Goal: Task Accomplishment & Management: Use online tool/utility

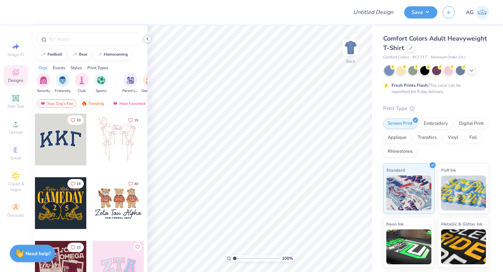
click at [148, 38] on icon at bounding box center [148, 39] width 6 height 6
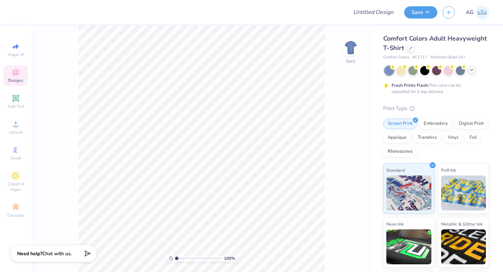
click at [472, 70] on polyline at bounding box center [471, 69] width 3 height 1
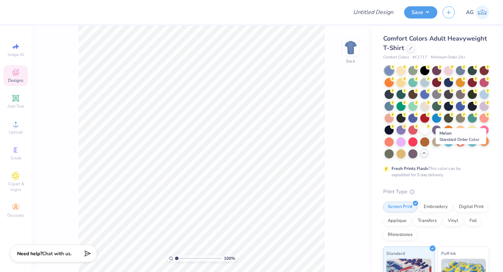
click at [479, 146] on div at bounding box center [483, 141] width 9 height 9
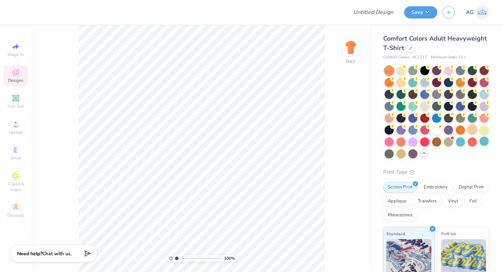
click at [468, 134] on div at bounding box center [472, 129] width 9 height 9
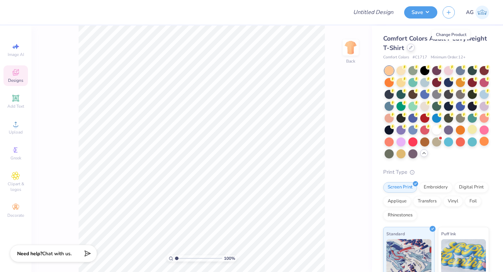
click at [412, 48] on icon at bounding box center [410, 47] width 3 height 3
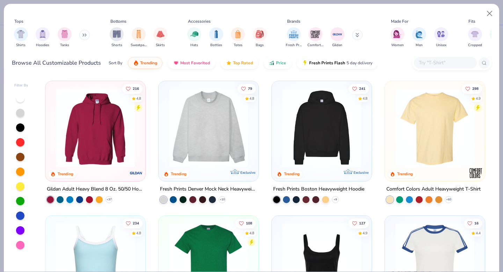
scroll to position [22, 0]
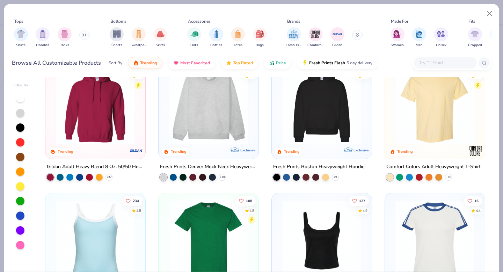
click at [193, 221] on img at bounding box center [209, 239] width 86 height 79
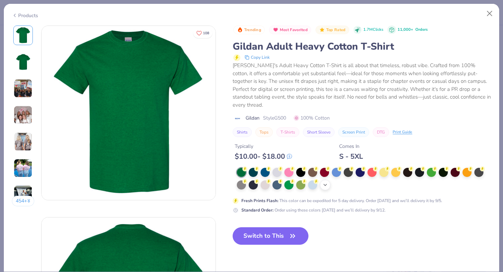
click at [326, 185] on icon at bounding box center [325, 185] width 6 height 6
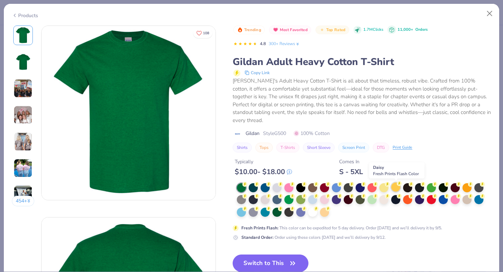
click at [397, 186] on div at bounding box center [395, 186] width 9 height 9
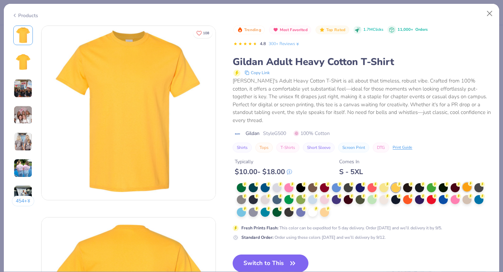
click at [465, 188] on div at bounding box center [466, 186] width 9 height 9
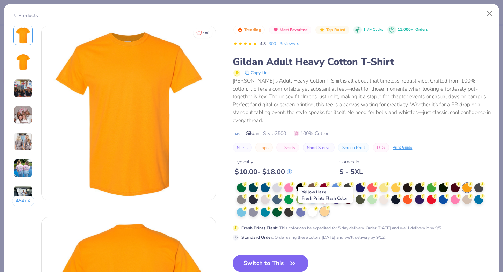
click at [325, 211] on div at bounding box center [324, 211] width 9 height 9
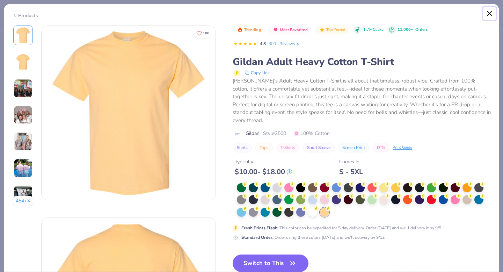
click at [490, 12] on button "Close" at bounding box center [489, 13] width 13 height 13
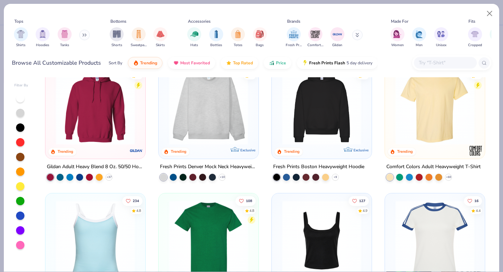
click at [440, 127] on img at bounding box center [435, 105] width 86 height 79
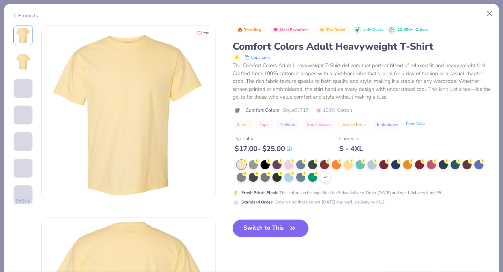
click at [328, 176] on icon at bounding box center [325, 177] width 6 height 6
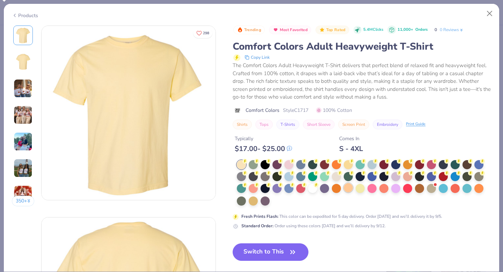
click at [348, 189] on div at bounding box center [348, 187] width 9 height 9
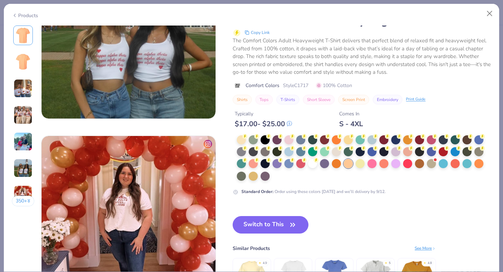
scroll to position [1099, 0]
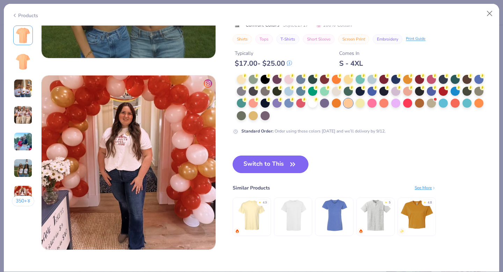
click at [276, 164] on button "Switch to This" at bounding box center [271, 163] width 76 height 17
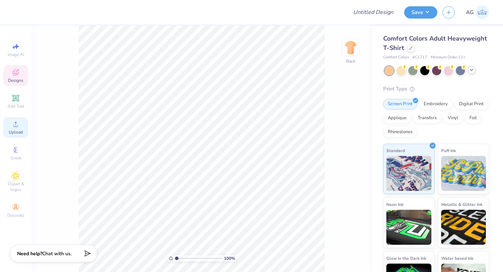
click at [16, 131] on span "Upload" at bounding box center [16, 132] width 14 height 6
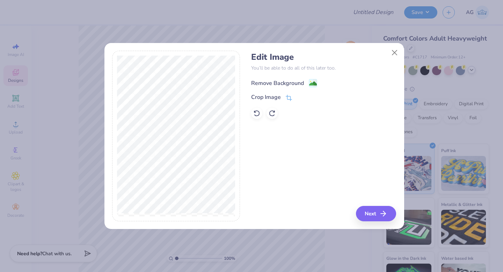
click at [262, 82] on div "Remove Background" at bounding box center [277, 83] width 53 height 8
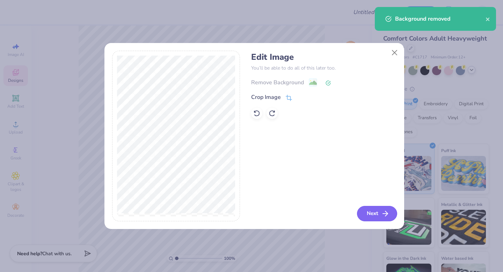
click at [382, 211] on icon "button" at bounding box center [385, 213] width 8 height 8
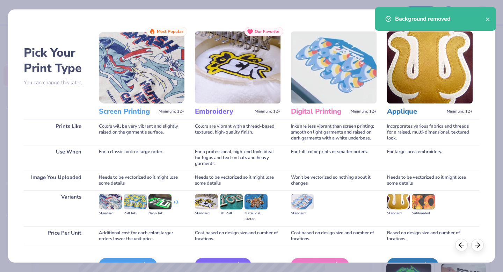
scroll to position [42, 0]
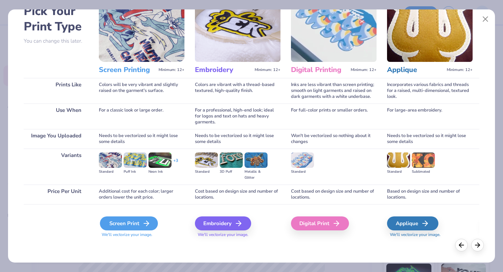
click at [132, 225] on div "Screen Print" at bounding box center [129, 223] width 58 height 14
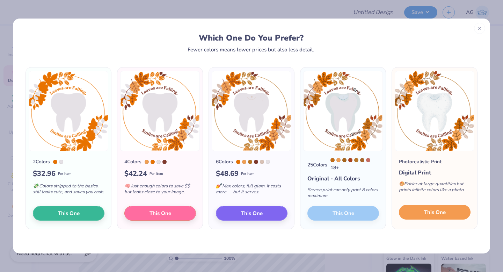
click at [440, 215] on span "This One" at bounding box center [435, 212] width 22 height 8
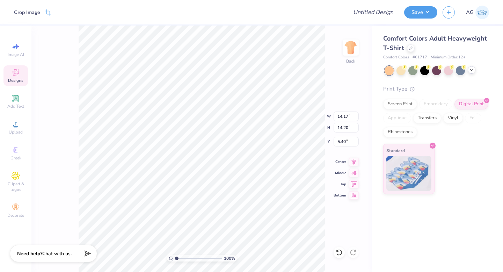
type input "6.14"
type input "6.15"
type input "3.71"
type input "3.72"
type input "3.28"
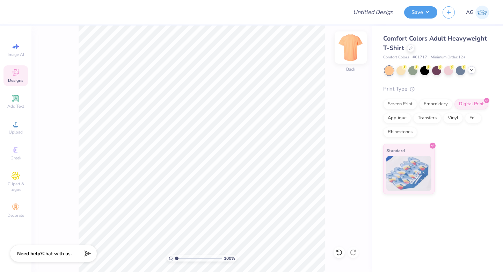
click at [346, 43] on img at bounding box center [351, 48] width 28 height 28
click at [17, 128] on icon at bounding box center [16, 124] width 8 height 8
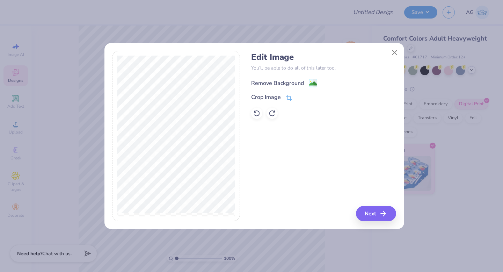
click at [271, 82] on div "Remove Background" at bounding box center [277, 83] width 53 height 8
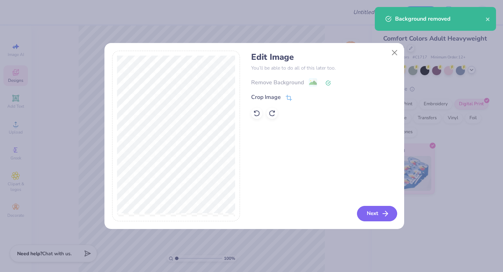
click at [376, 212] on button "Next" at bounding box center [377, 213] width 40 height 15
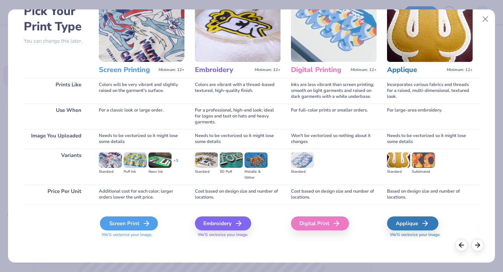
click at [128, 222] on div "Screen Print" at bounding box center [129, 223] width 58 height 14
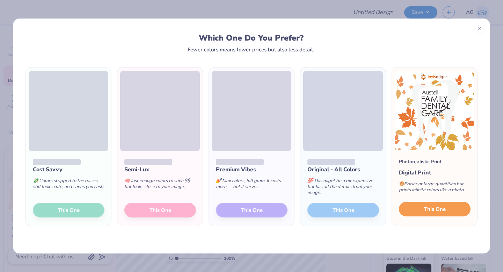
click at [440, 207] on span "This One" at bounding box center [435, 209] width 22 height 8
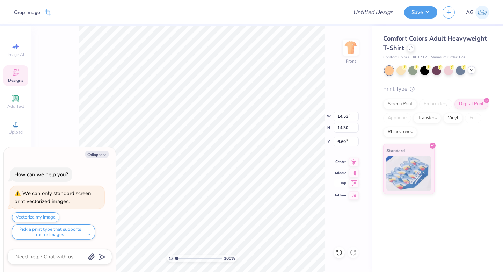
type textarea "x"
type input "9.20"
type input "9.05"
type textarea "x"
type input "6.34"
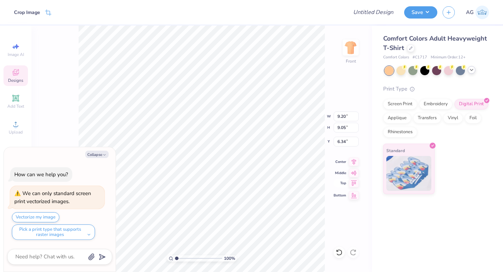
type textarea "x"
type input "10.50"
type input "10.34"
type textarea "x"
type input "6.18"
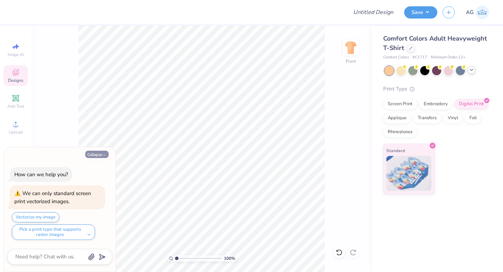
click at [101, 153] on button "Collapse" at bounding box center [96, 154] width 23 height 7
type textarea "x"
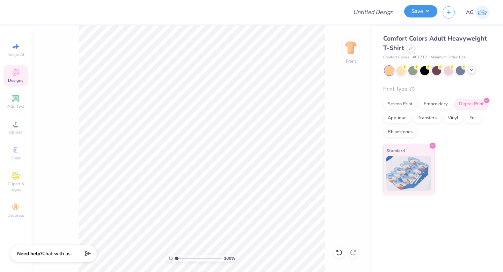
click at [429, 15] on button "Save" at bounding box center [420, 11] width 33 height 12
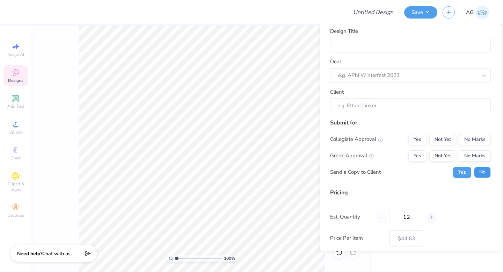
click at [477, 173] on button "No" at bounding box center [482, 171] width 17 height 11
click at [470, 157] on button "No Marks" at bounding box center [475, 155] width 32 height 11
click at [471, 131] on div "Submit for Collegiate Approval Yes Not Yet No Marks Greek Approval Yes Not Yet …" at bounding box center [410, 150] width 161 height 65
click at [470, 144] on button "No Marks" at bounding box center [475, 138] width 32 height 11
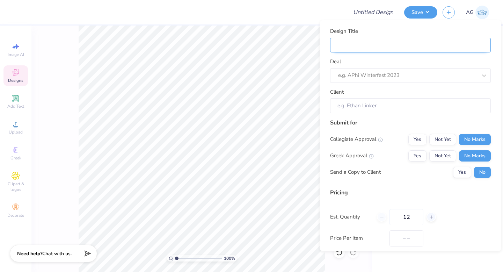
click at [393, 45] on input "Design Title" at bounding box center [410, 44] width 161 height 15
type input "$44.63"
type input "Merch"
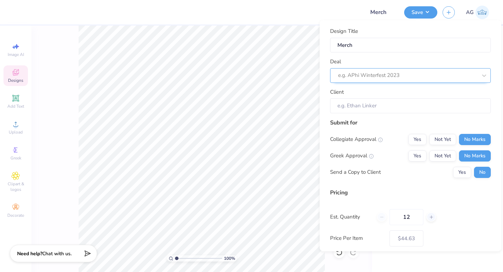
click at [380, 72] on div at bounding box center [407, 75] width 139 height 9
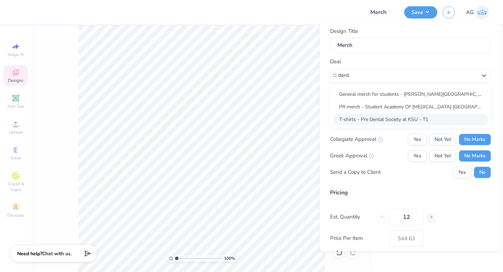
click at [386, 117] on div "T-shirts - Pre Dental Society at KSU - T1" at bounding box center [410, 119] width 155 height 12
type input "dent"
type input "Kimmy Burlamaqui"
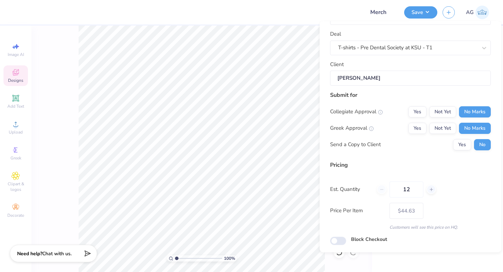
scroll to position [50, 0]
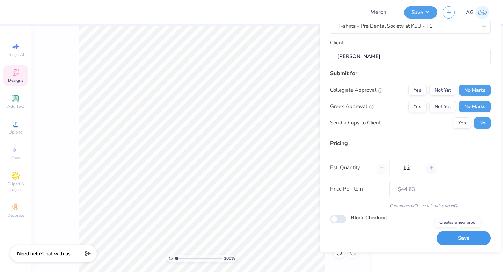
click at [463, 237] on button "Save" at bounding box center [463, 238] width 54 height 14
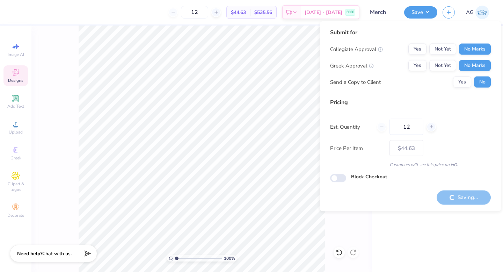
type input "– –"
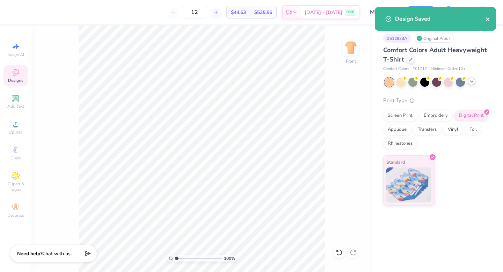
click at [488, 20] on icon "close" at bounding box center [487, 19] width 5 height 6
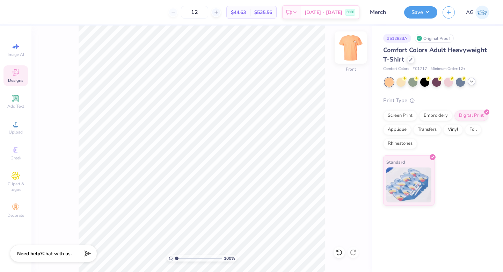
click at [351, 48] on img at bounding box center [351, 48] width 28 height 28
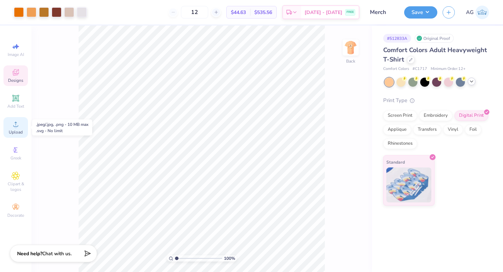
click at [17, 129] on div "Upload" at bounding box center [15, 127] width 24 height 21
click at [19, 126] on icon at bounding box center [16, 124] width 8 height 8
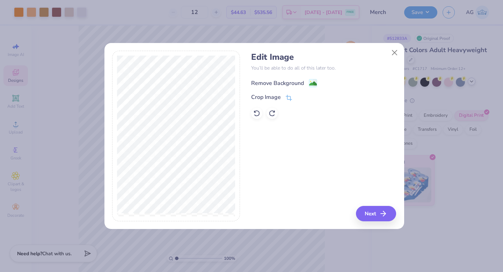
click at [296, 82] on div "Remove Background" at bounding box center [277, 83] width 53 height 8
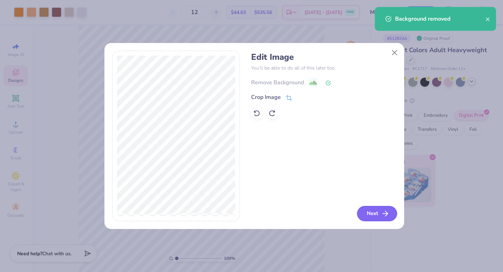
click at [377, 214] on button "Next" at bounding box center [377, 213] width 40 height 15
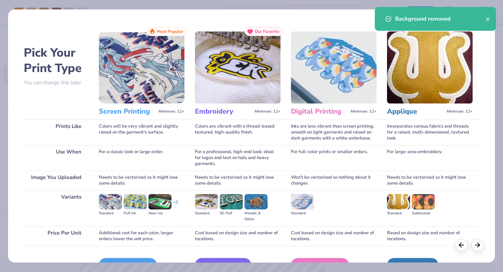
scroll to position [42, 0]
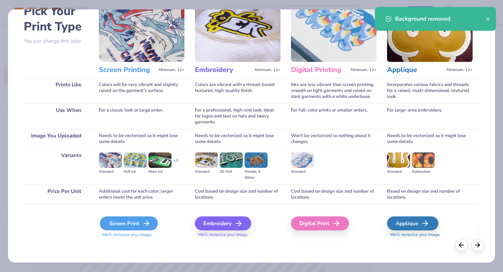
click at [138, 222] on div "Screen Print" at bounding box center [129, 223] width 58 height 14
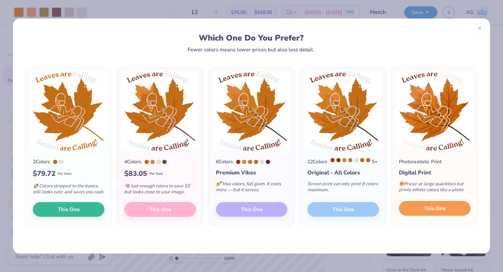
click at [437, 212] on span "This One" at bounding box center [435, 208] width 22 height 8
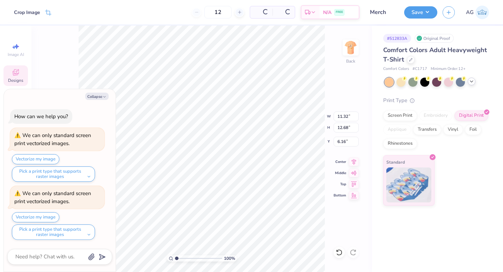
type textarea "x"
type input "3.71"
type input "3.72"
type input "3.28"
type textarea "x"
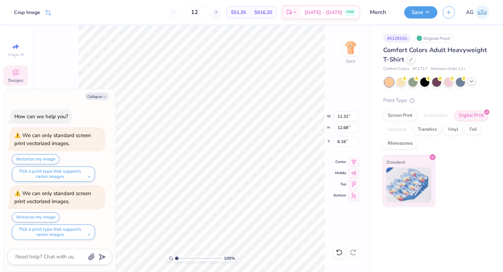
type input "3.89"
type input "4.36"
type textarea "x"
type input "3.46"
type input "3.88"
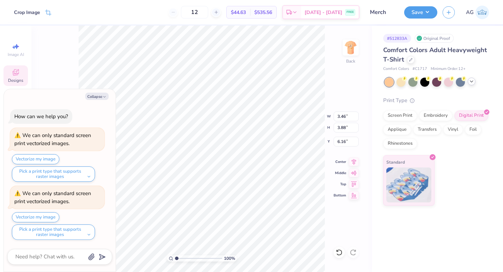
type textarea "x"
type input "3.25"
click at [101, 98] on button "Collapse" at bounding box center [96, 96] width 23 height 7
type textarea "x"
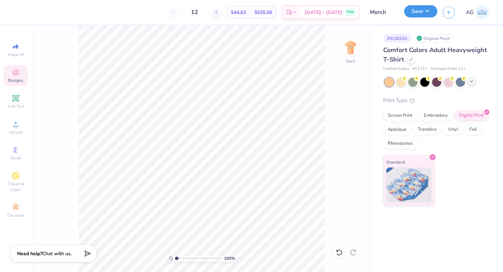
click at [421, 16] on button "Save" at bounding box center [420, 11] width 33 height 12
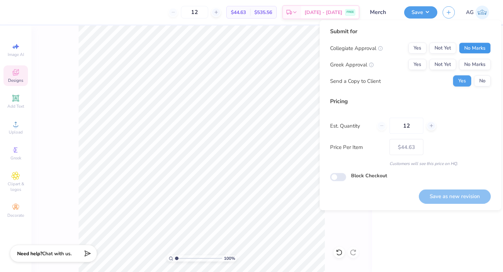
click at [483, 50] on button "No Marks" at bounding box center [475, 48] width 32 height 11
click at [483, 63] on button "No Marks" at bounding box center [475, 64] width 32 height 11
click at [484, 74] on div "Collegiate Approval Yes Not Yet No Marks Greek Approval Yes Not Yet No Marks Se…" at bounding box center [410, 65] width 161 height 44
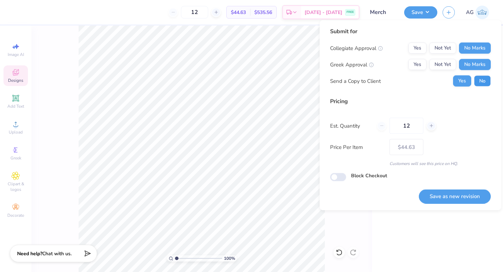
click at [484, 78] on button "No" at bounding box center [482, 80] width 17 height 11
click at [462, 198] on button "Save as new revision" at bounding box center [455, 196] width 72 height 14
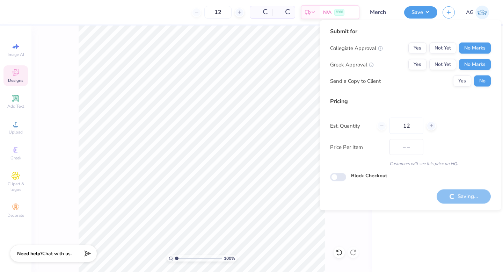
type input "$44.63"
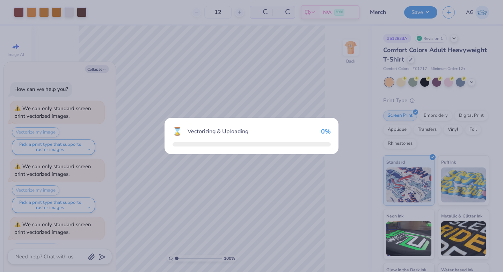
scroll to position [31, 0]
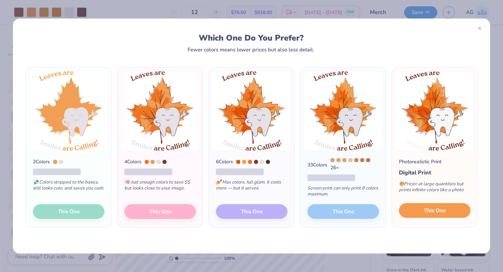
click at [429, 210] on span "This One" at bounding box center [435, 210] width 22 height 8
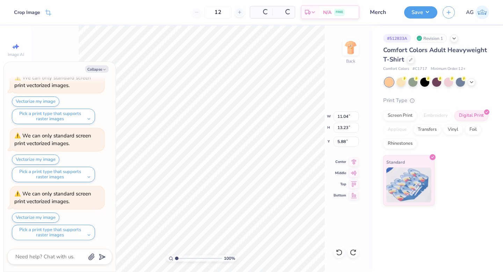
type textarea "x"
type input "3.45"
type input "3.87"
type input "3.26"
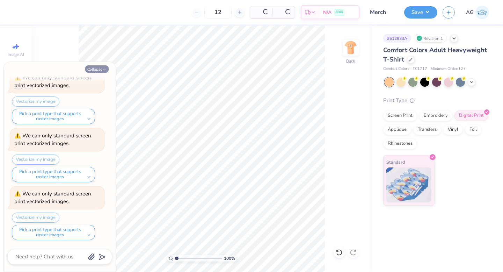
click at [99, 68] on button "Collapse" at bounding box center [96, 68] width 23 height 7
type textarea "x"
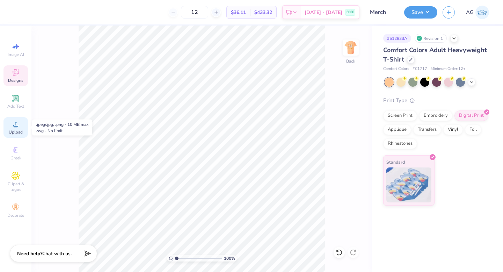
click at [18, 132] on span "Upload" at bounding box center [16, 132] width 14 height 6
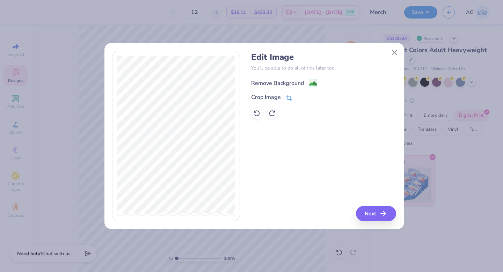
click at [291, 81] on div "Remove Background" at bounding box center [277, 83] width 53 height 8
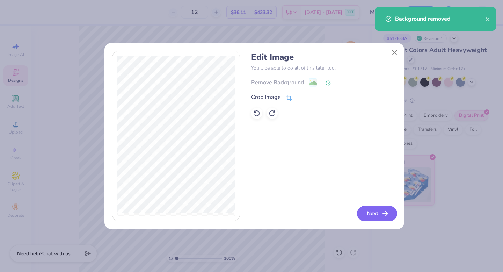
click at [368, 213] on button "Next" at bounding box center [377, 213] width 40 height 15
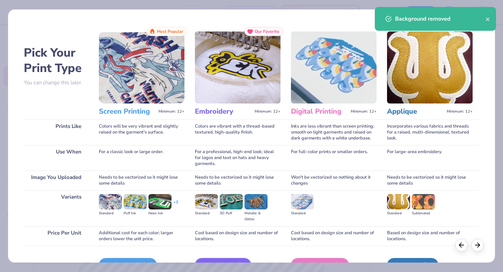
scroll to position [42, 0]
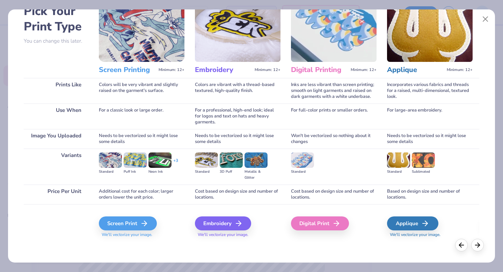
click at [324, 215] on div "Digital Print" at bounding box center [334, 222] width 86 height 37
click at [323, 221] on div "Digital Print" at bounding box center [321, 223] width 58 height 14
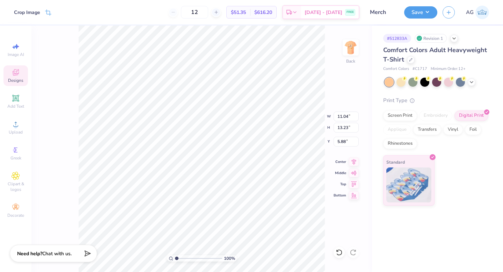
type input "11.79"
type input "14.13"
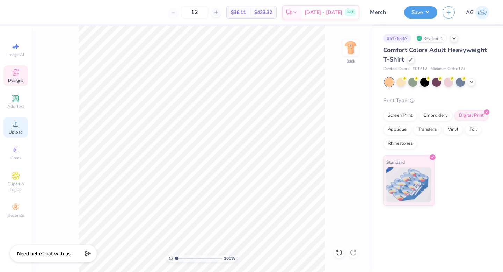
click at [21, 129] on span "Upload" at bounding box center [16, 132] width 14 height 6
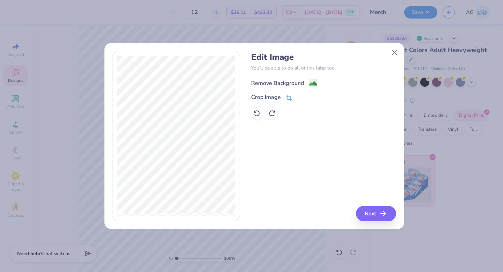
click at [281, 80] on div "Remove Background" at bounding box center [277, 83] width 53 height 8
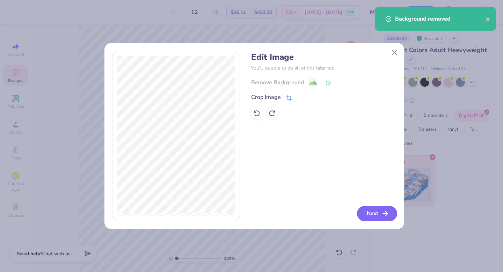
click at [380, 211] on button "Next" at bounding box center [377, 213] width 40 height 15
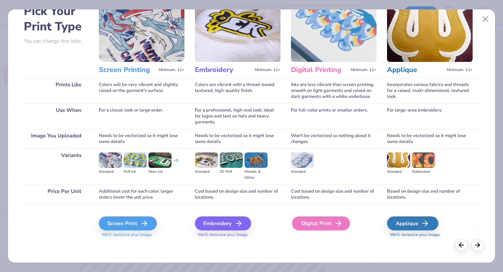
click at [319, 225] on div "Digital Print" at bounding box center [321, 223] width 58 height 14
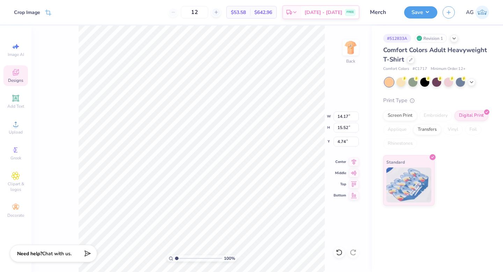
type input "3.63"
type input "3.97"
type input "3.23"
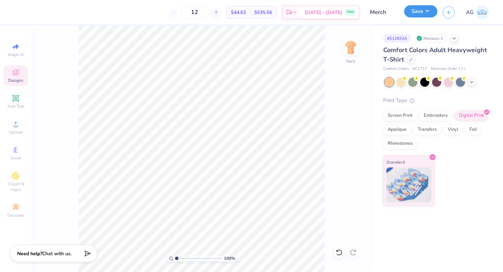
click at [428, 12] on button "Save" at bounding box center [420, 11] width 33 height 12
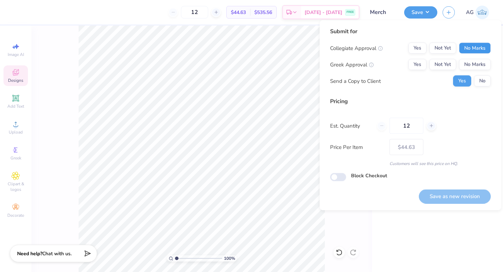
click at [473, 48] on button "No Marks" at bounding box center [475, 48] width 32 height 11
click at [474, 60] on button "No Marks" at bounding box center [475, 64] width 32 height 11
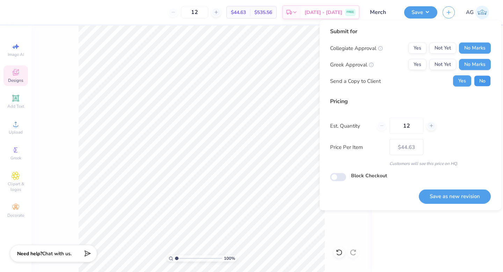
click at [478, 79] on button "No" at bounding box center [482, 80] width 17 height 11
click at [461, 196] on button "Save as new revision" at bounding box center [455, 196] width 72 height 14
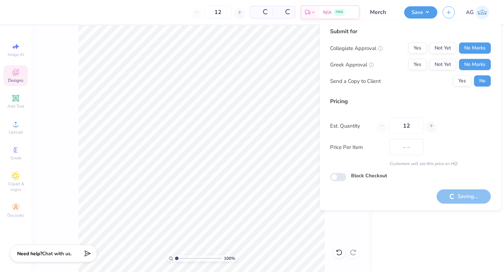
type input "$44.63"
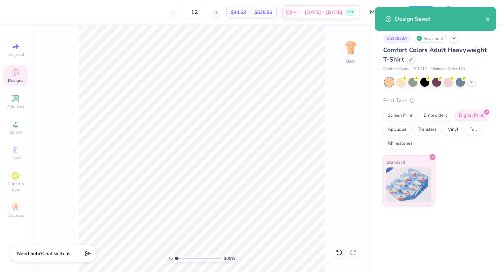
click at [489, 19] on button "close" at bounding box center [487, 19] width 5 height 8
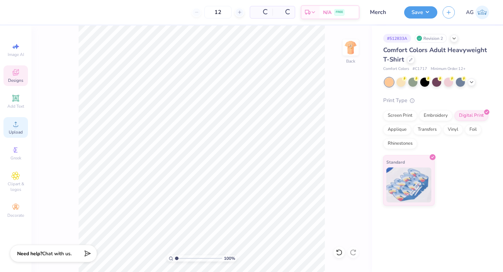
click at [18, 126] on icon at bounding box center [15, 124] width 5 height 5
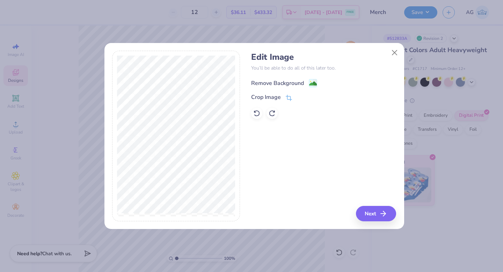
click at [282, 82] on div "Remove Background" at bounding box center [277, 83] width 53 height 8
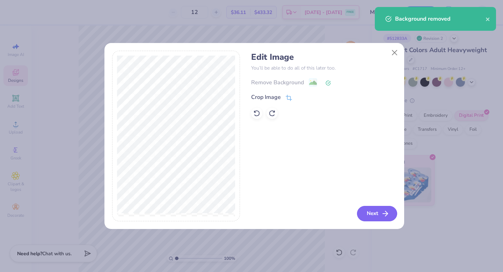
click at [381, 214] on button "Next" at bounding box center [377, 213] width 40 height 15
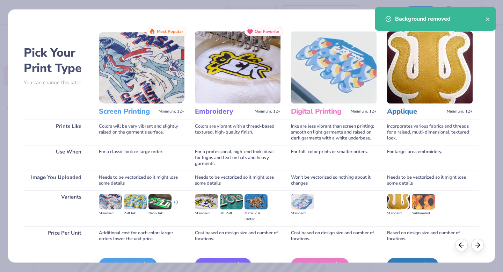
scroll to position [42, 0]
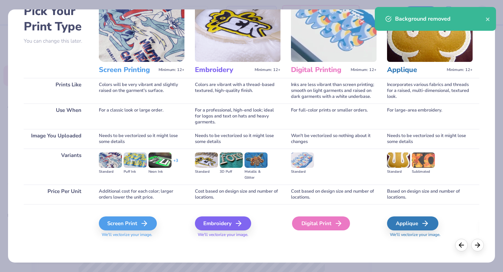
click at [323, 223] on div "Digital Print" at bounding box center [321, 223] width 58 height 14
